Goal: Find specific page/section: Find specific page/section

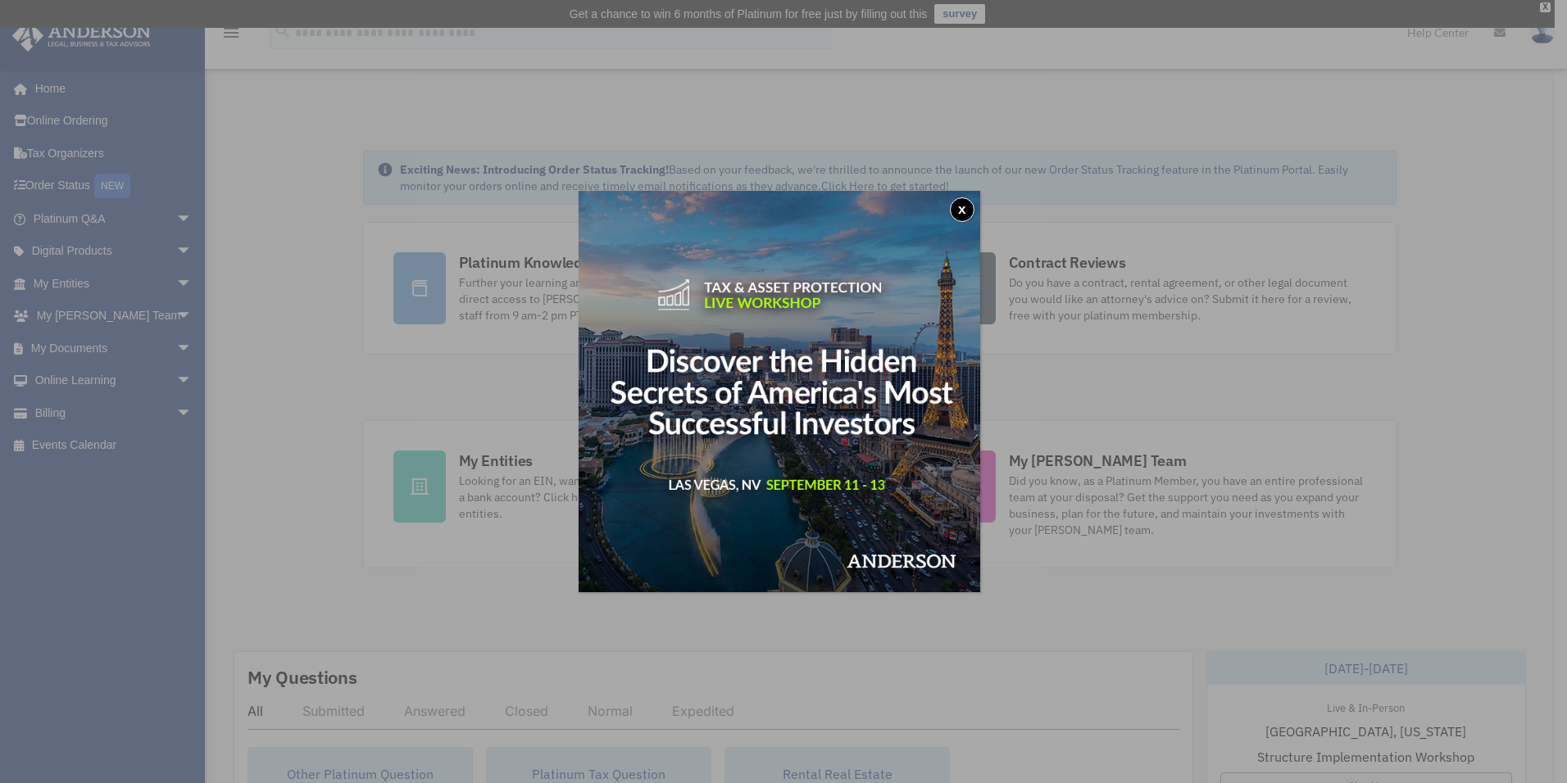
click at [960, 207] on button "x" at bounding box center [962, 209] width 25 height 25
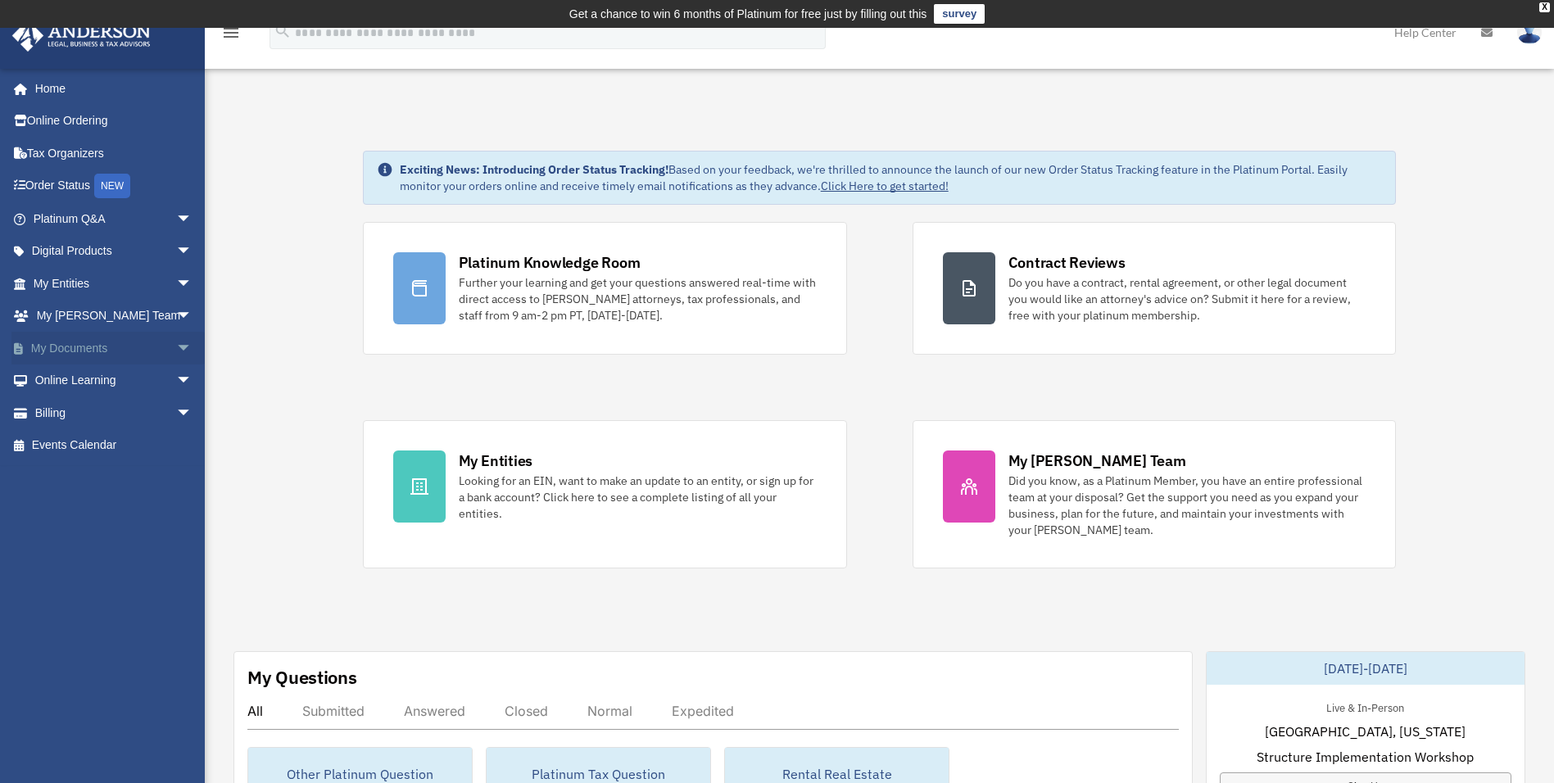
click at [75, 348] on link "My Documents arrow_drop_down" at bounding box center [114, 348] width 206 height 33
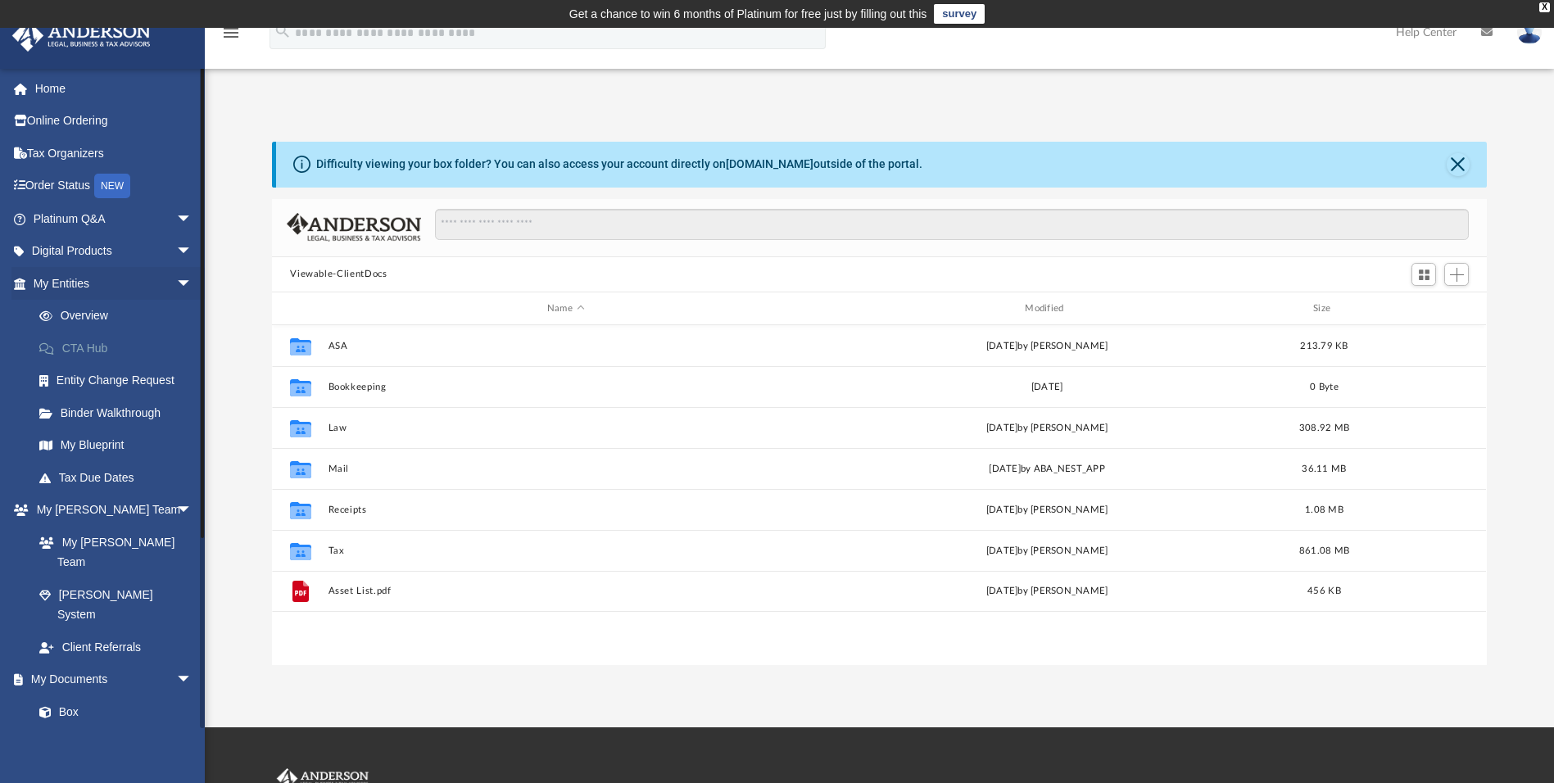
scroll to position [360, 1203]
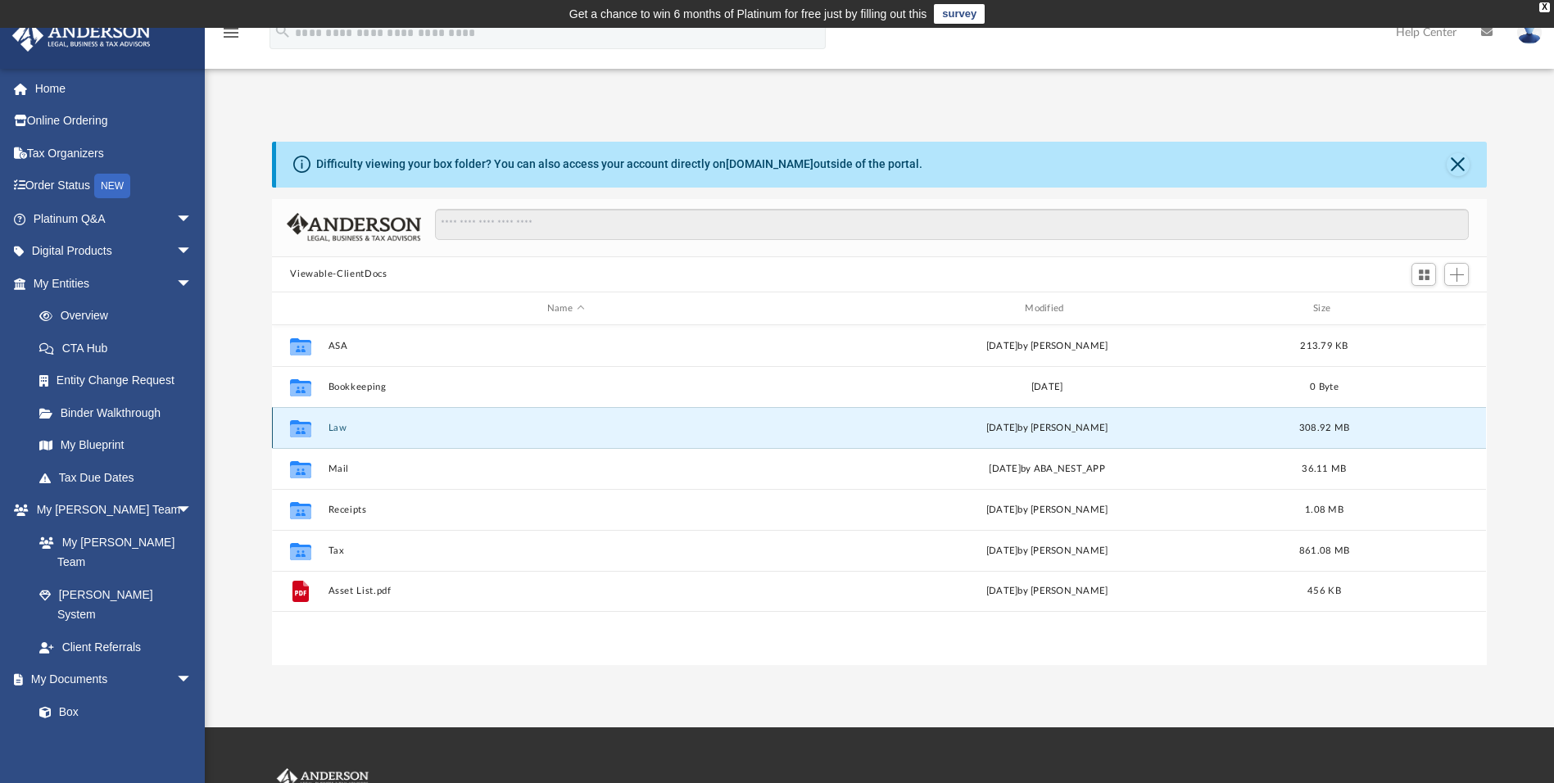
click at [338, 424] on button "Law" at bounding box center [566, 428] width 474 height 11
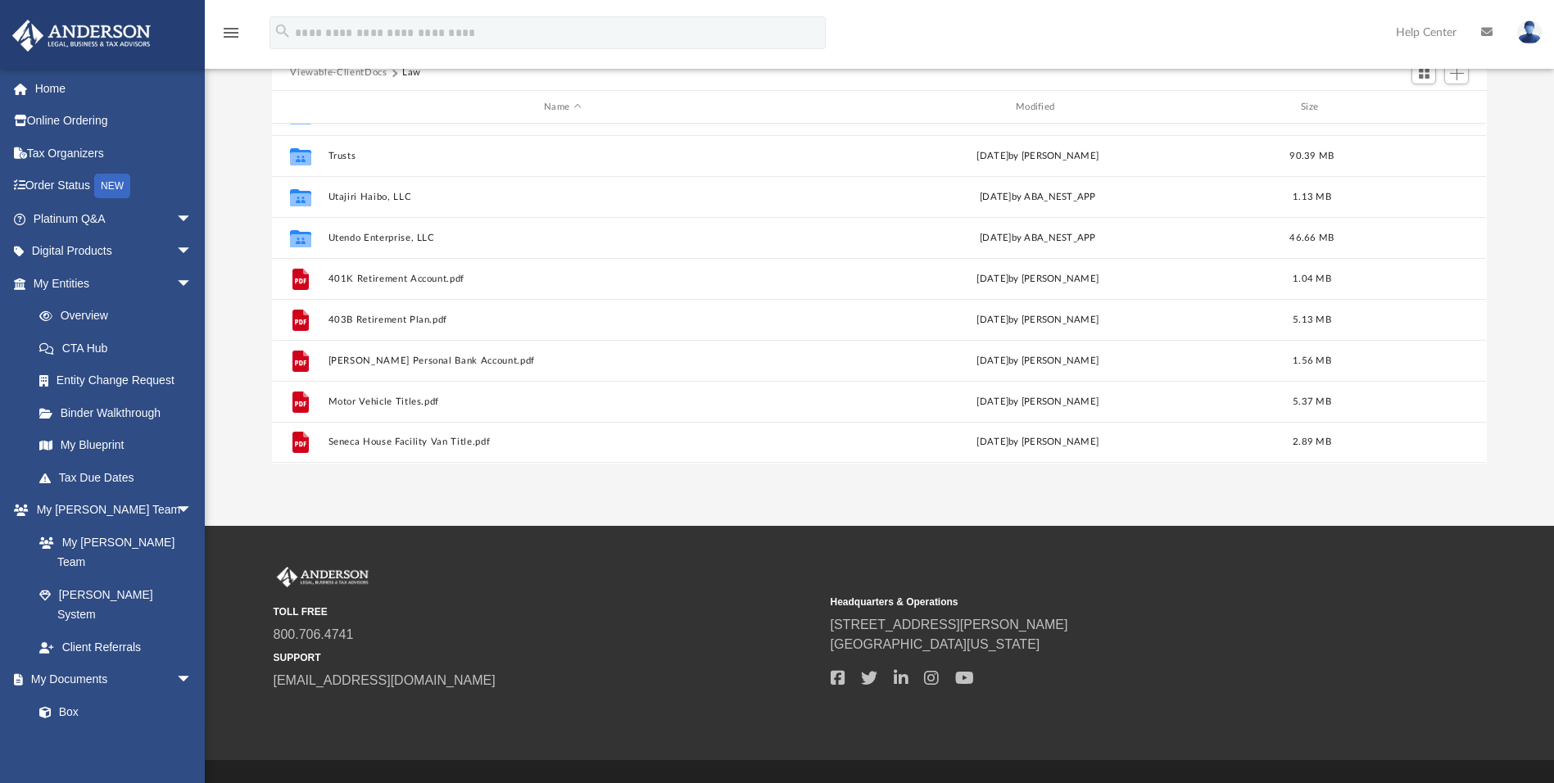
scroll to position [237, 0]
